Goal: Task Accomplishment & Management: Manage account settings

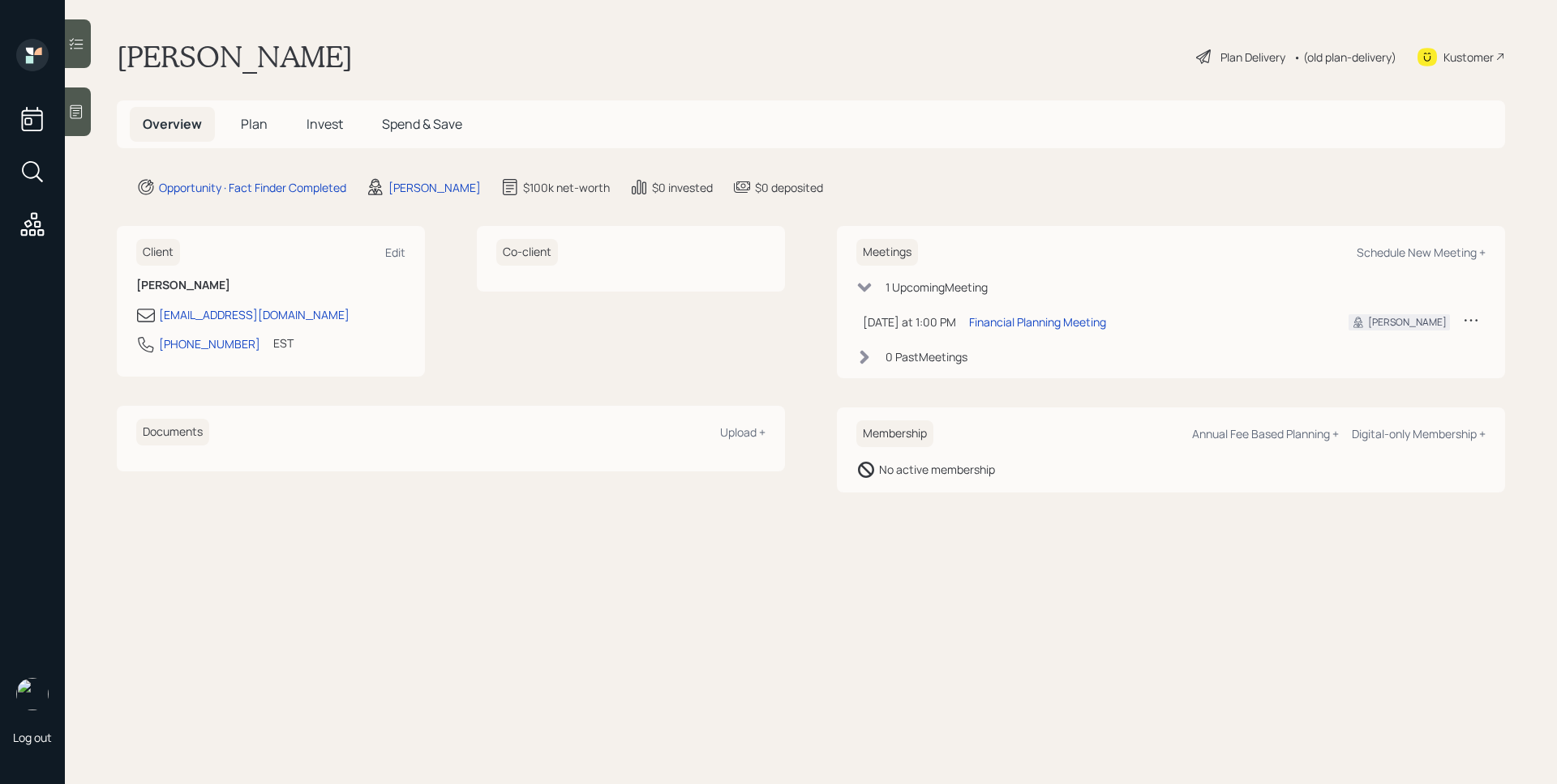
click at [79, 116] on icon at bounding box center [76, 112] width 17 height 17
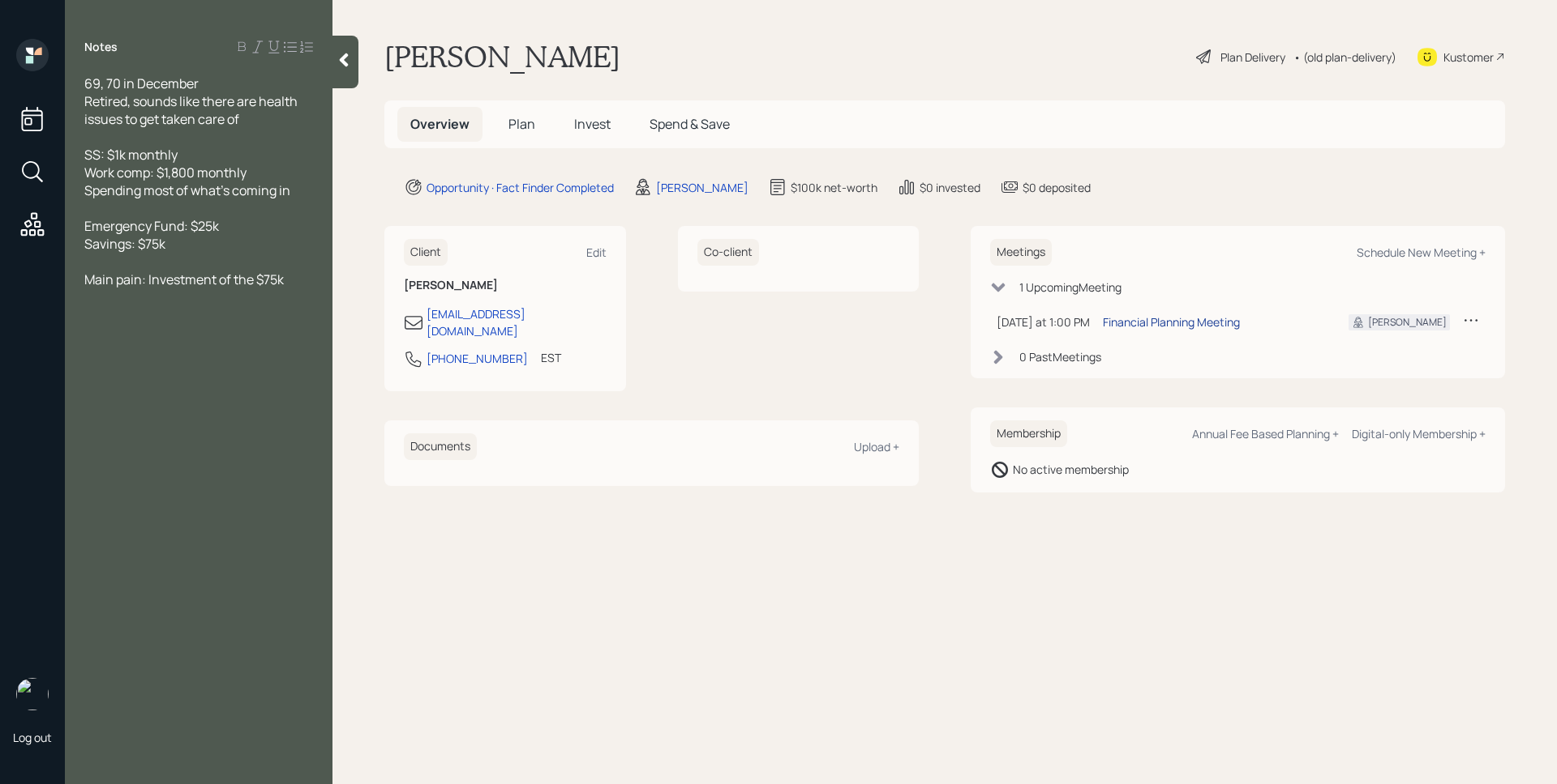
click at [1181, 315] on div "Financial Planning Meeting" at bounding box center [1171, 322] width 137 height 17
click at [936, 38] on main "[PERSON_NAME] Plan Delivery • (old plan-delivery) Kustomer Overview Plan Invest…" at bounding box center [944, 392] width 1224 height 784
click at [760, 66] on div "[PERSON_NAME] Plan Delivery • (old plan-delivery) Kustomer" at bounding box center [944, 56] width 1120 height 36
click at [1422, 249] on div "Schedule New Meeting +" at bounding box center [1420, 252] width 128 height 16
select select "d946c976-65aa-4529-ac9d-02c4f1114fc0"
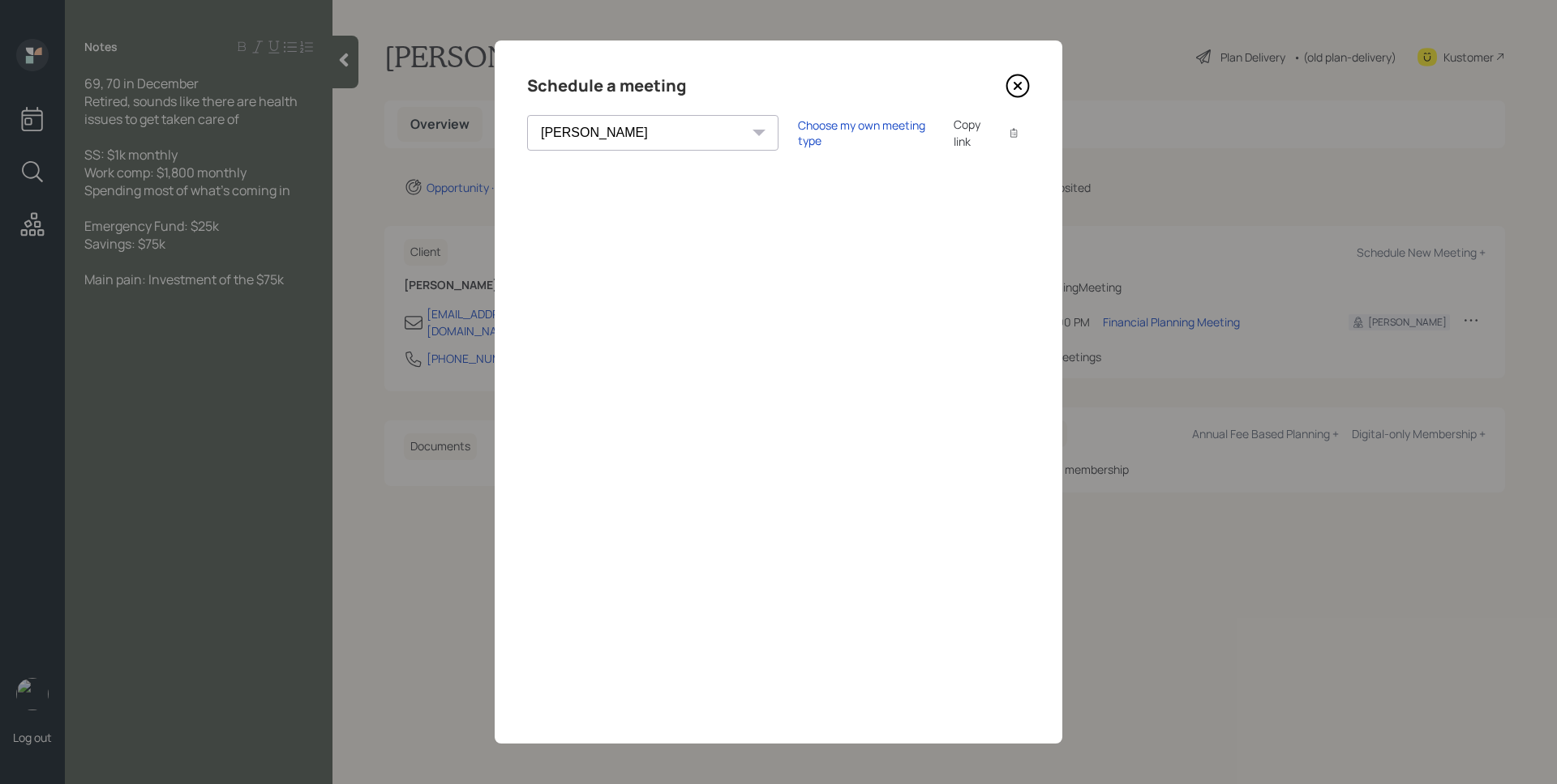
click at [636, 136] on select "[PERSON_NAME] [PERSON_NAME] [PERSON_NAME] [PERSON_NAME] [PERSON_NAME] [PERSON_N…" at bounding box center [652, 132] width 251 height 36
click at [1012, 82] on icon at bounding box center [1018, 85] width 25 height 25
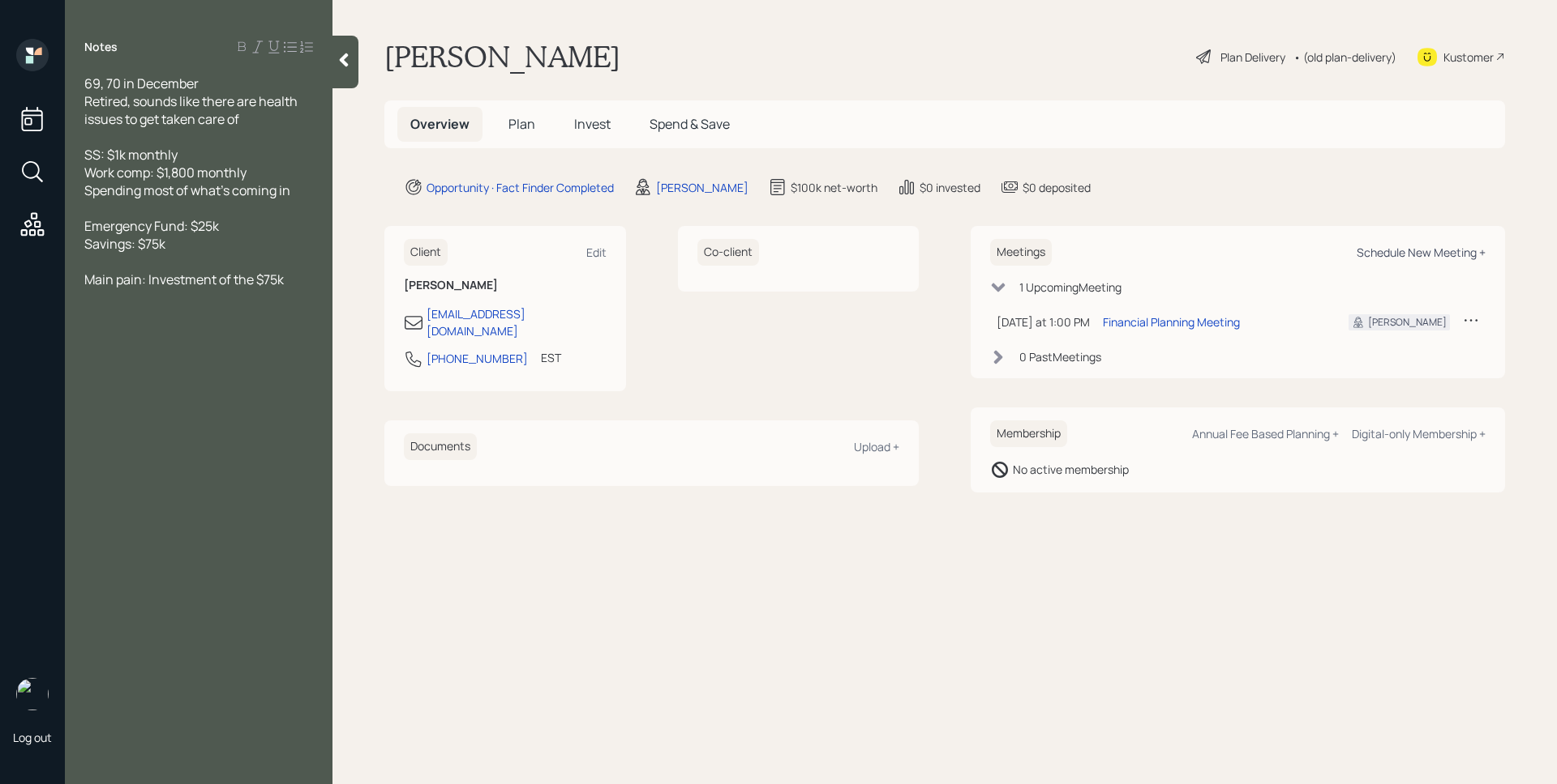
click at [1443, 248] on div "Schedule New Meeting +" at bounding box center [1420, 252] width 128 height 16
select select "d946c976-65aa-4529-ac9d-02c4f1114fc0"
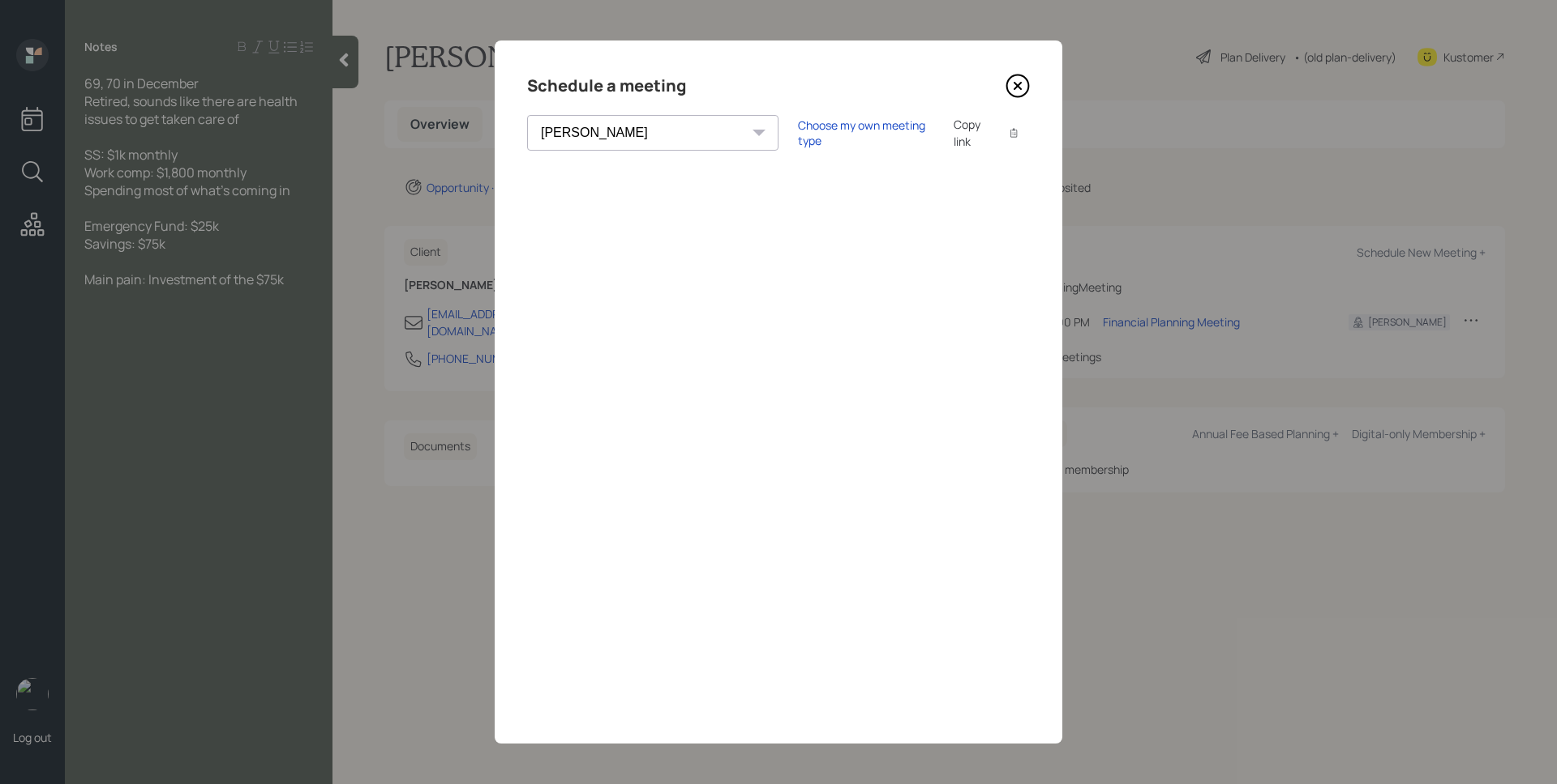
click at [1022, 87] on icon at bounding box center [1018, 85] width 25 height 25
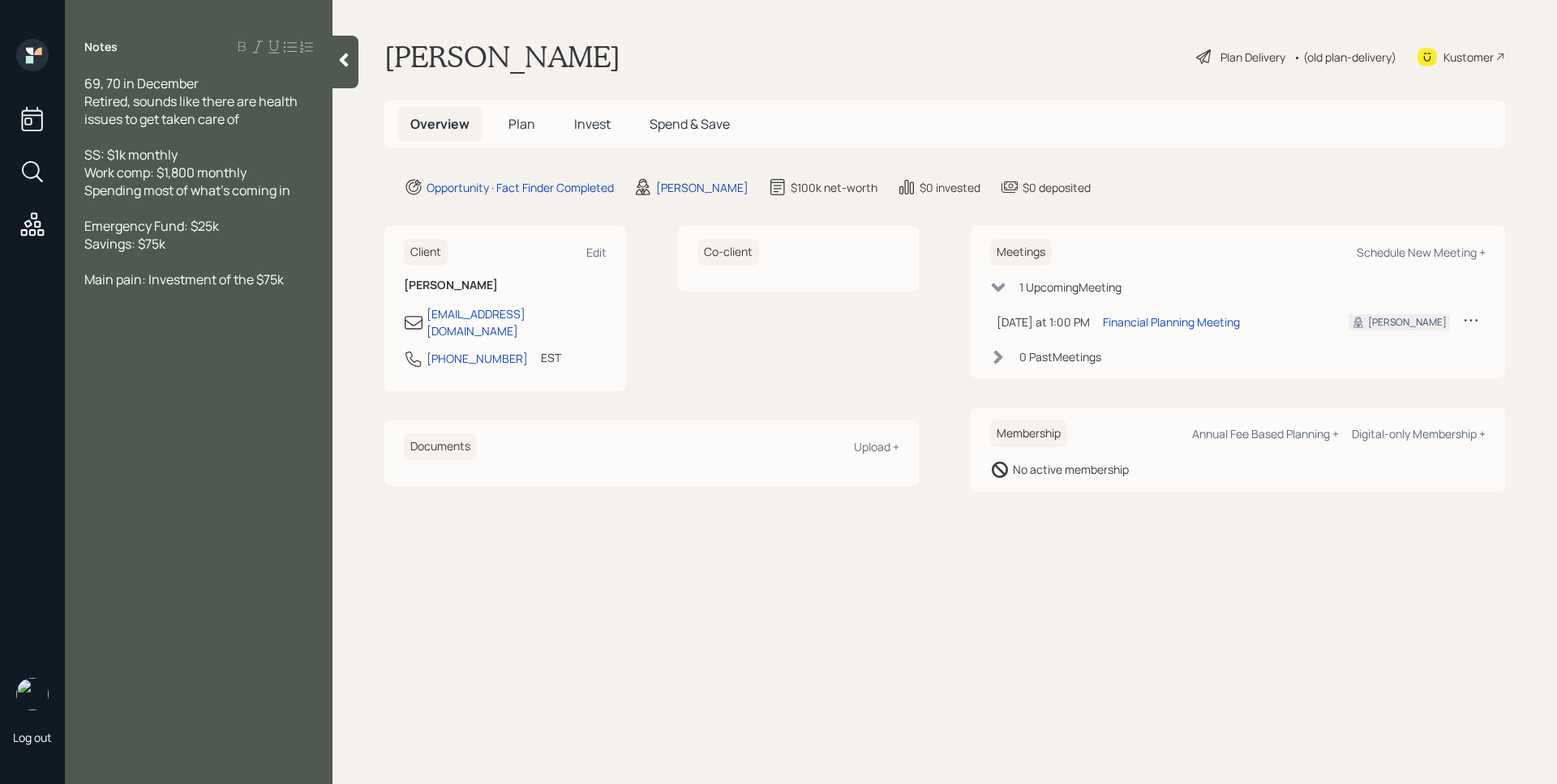
click at [1470, 321] on icon at bounding box center [1471, 320] width 17 height 17
click at [1431, 351] on div "Reschedule" at bounding box center [1419, 351] width 117 height 16
